Goal: Check status

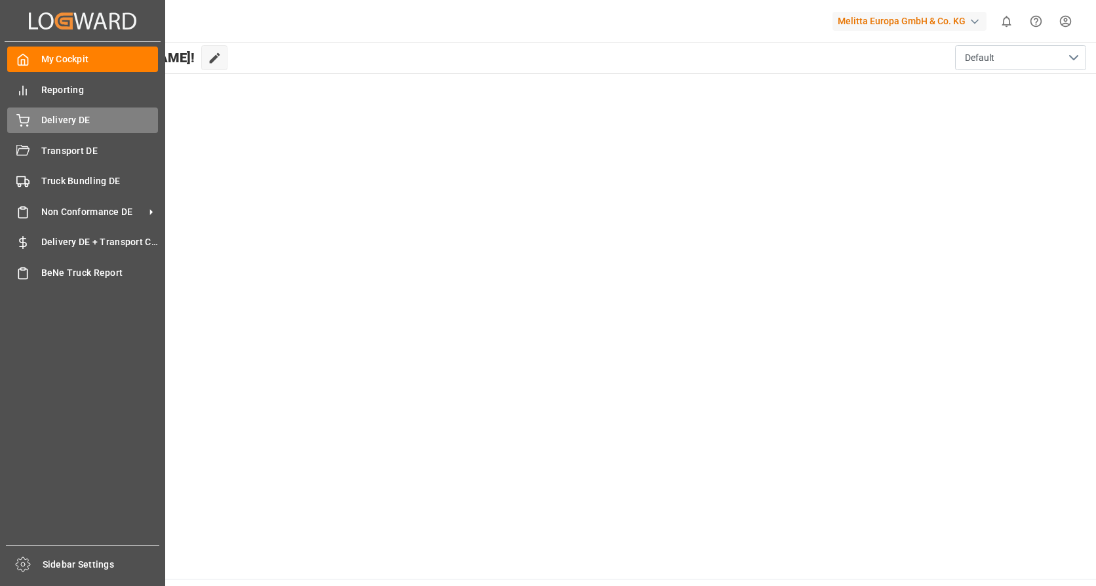
click at [28, 123] on icon at bounding box center [23, 119] width 12 height 9
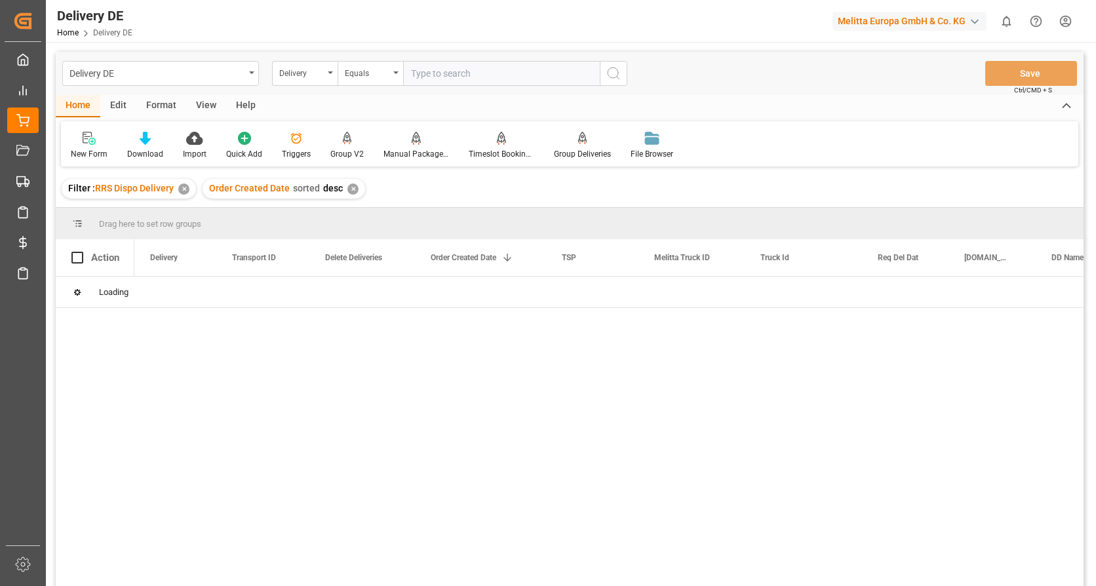
click at [453, 68] on input "text" at bounding box center [501, 73] width 197 height 25
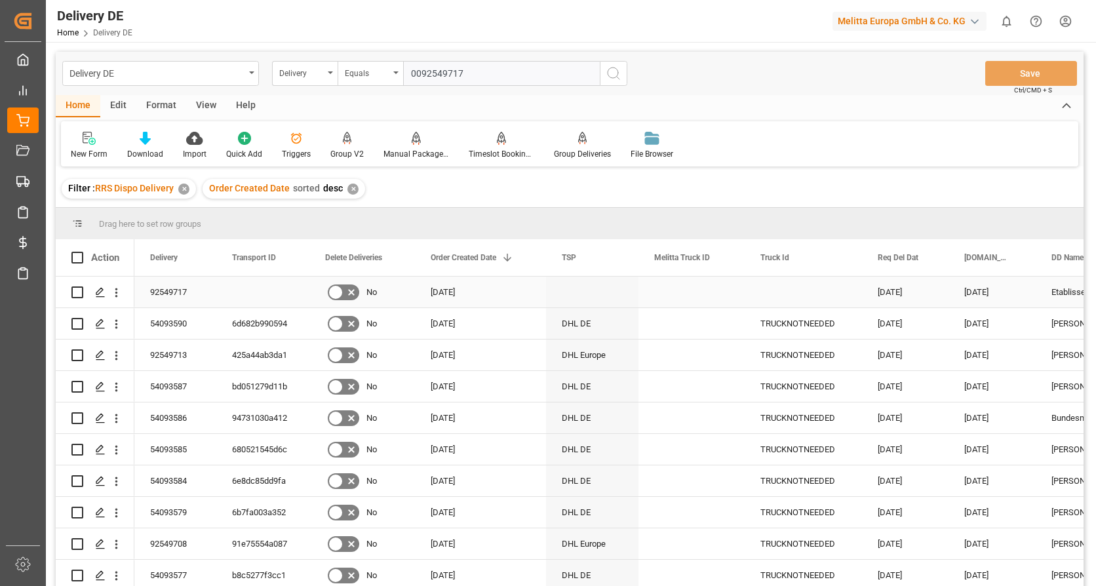
type input "0092549717"
click at [73, 296] on input "Press Space to toggle row selection (unchecked)" at bounding box center [77, 293] width 12 height 12
checkbox input "true"
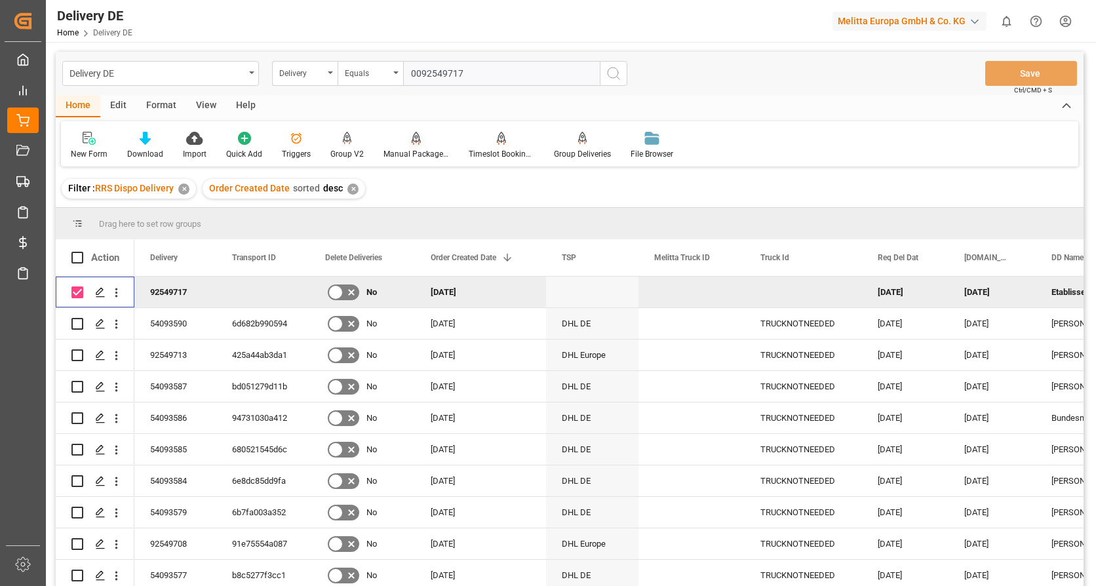
click at [399, 150] on div "Manual Package TypeDetermination" at bounding box center [417, 154] width 66 height 12
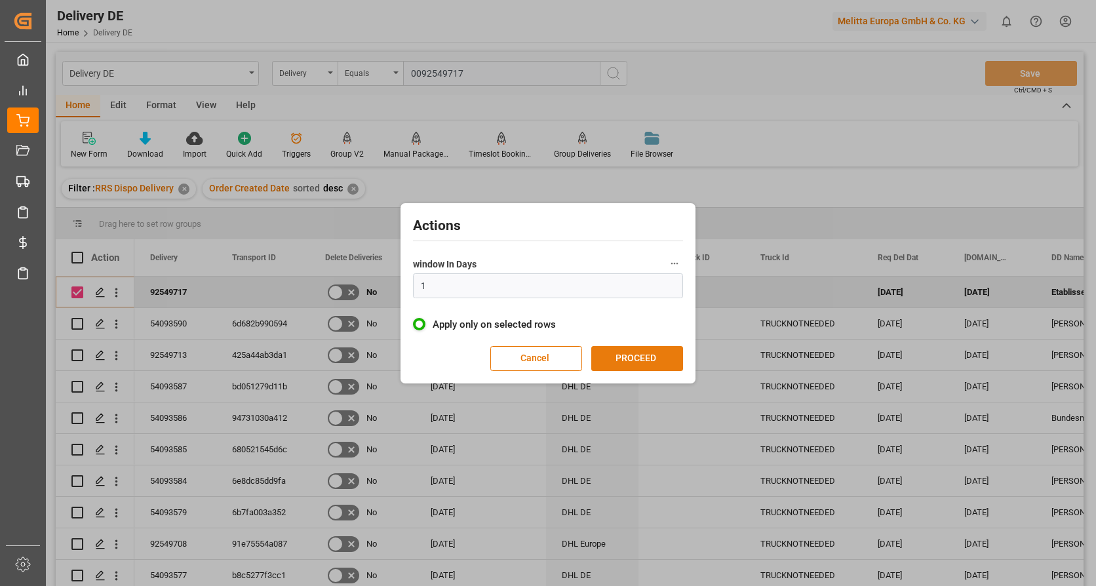
click at [605, 355] on button "PROCEED" at bounding box center [637, 358] width 92 height 25
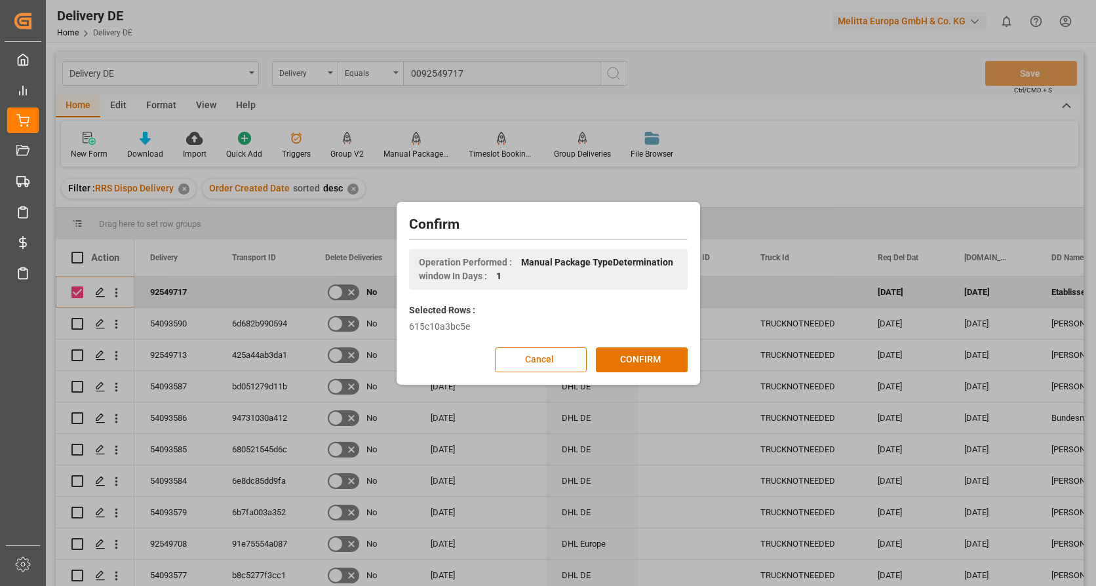
click at [605, 355] on button "CONFIRM" at bounding box center [642, 359] width 92 height 25
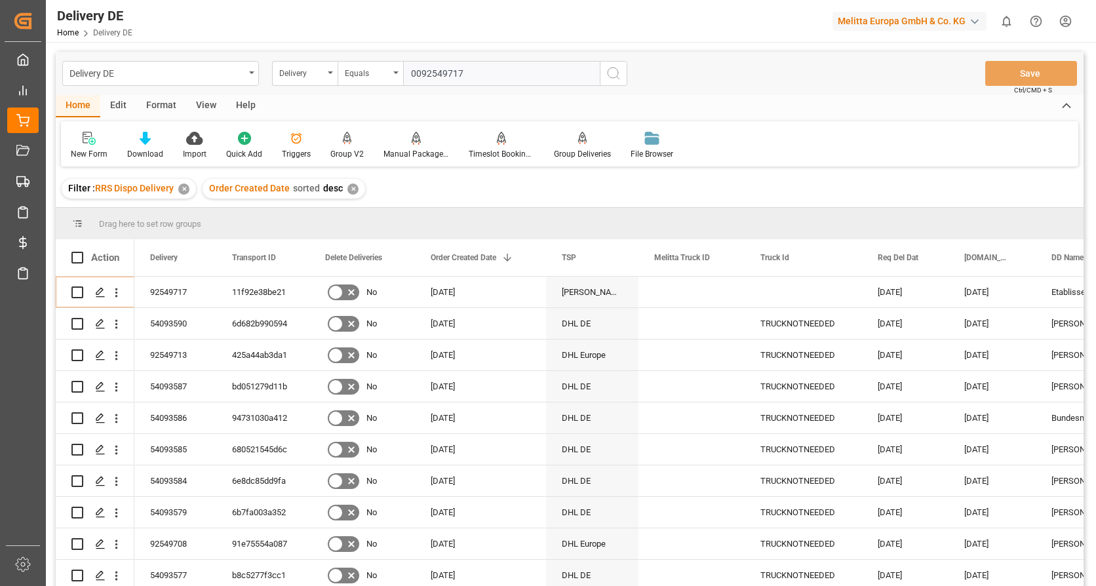
click at [1061, 14] on html "Created by potrace 1.15, written by Peter Selinger 2001-2017 Created by potrace…" at bounding box center [548, 293] width 1096 height 586
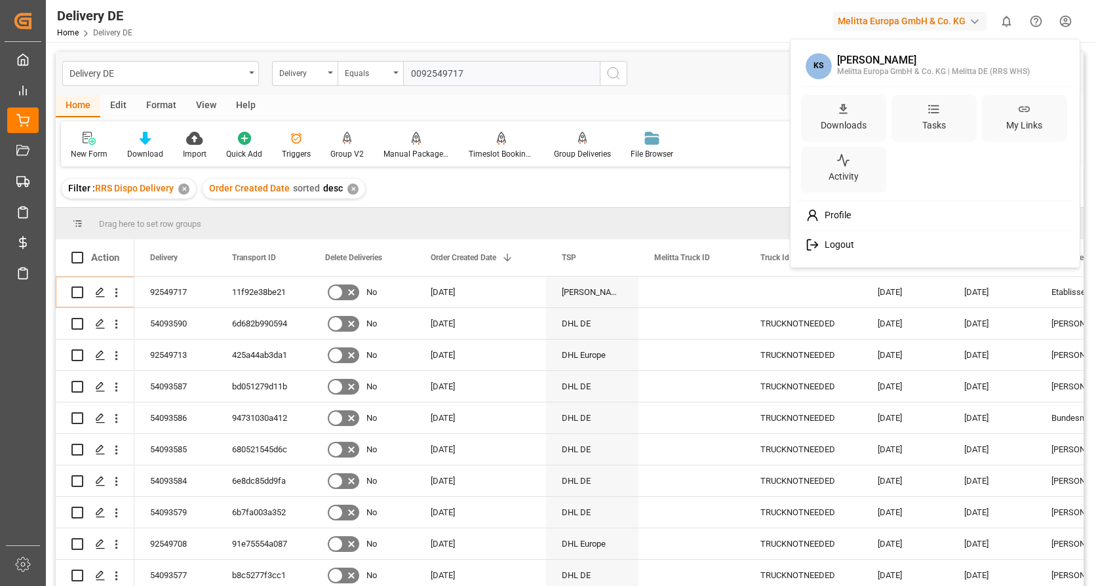
click at [828, 248] on span "Logout" at bounding box center [837, 245] width 35 height 12
